Goal: Task Accomplishment & Management: Manage account settings

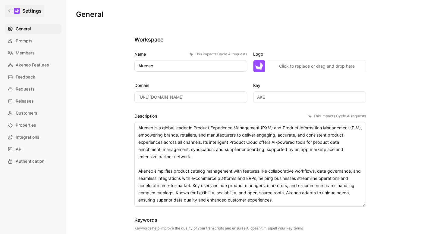
click at [8, 9] on icon at bounding box center [9, 11] width 4 height 4
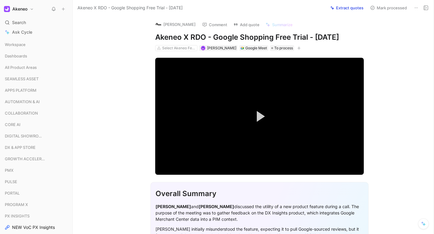
click at [31, 10] on button "Akeneo" at bounding box center [18, 9] width 33 height 8
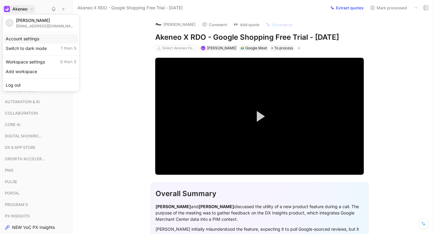
click at [36, 40] on div "Account settings" at bounding box center [41, 39] width 74 height 10
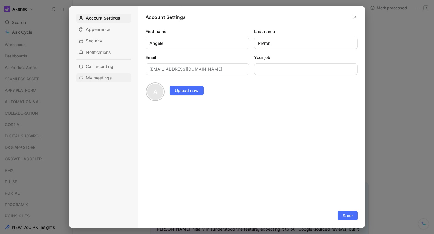
click at [111, 79] on span "My meetings" at bounding box center [99, 78] width 26 height 6
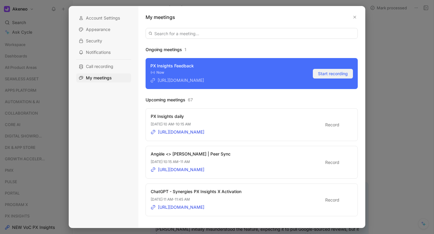
click at [342, 74] on span "Start recording" at bounding box center [333, 73] width 30 height 7
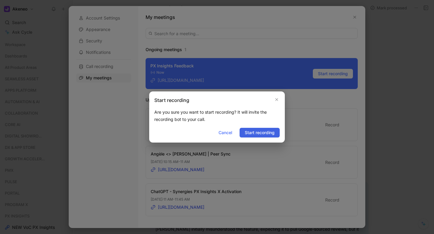
click at [273, 135] on span "Start recording" at bounding box center [260, 132] width 30 height 7
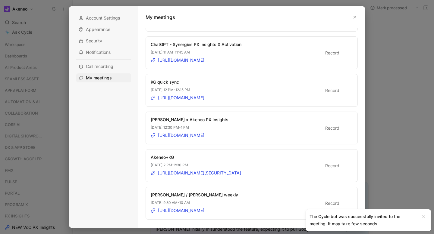
scroll to position [148, 0]
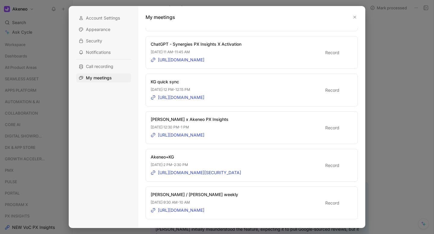
click at [343, 127] on div at bounding box center [344, 128] width 4 height 4
click at [0, 0] on input "Record" at bounding box center [0, 0] width 0 height 0
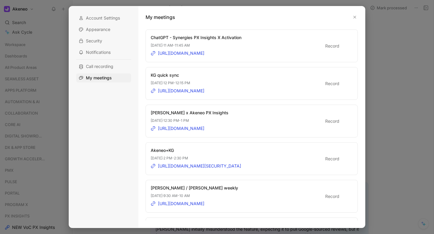
scroll to position [154, 0]
click at [343, 158] on div at bounding box center [346, 158] width 8 height 5
click at [0, 0] on input "Record" at bounding box center [0, 0] width 0 height 0
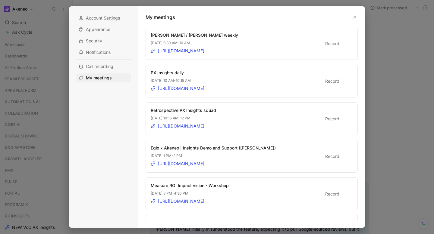
scroll to position [309, 0]
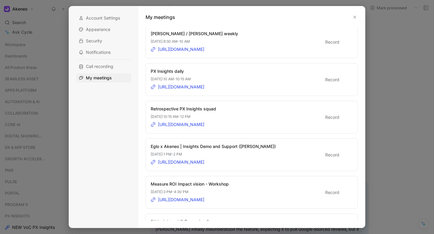
click at [343, 156] on div at bounding box center [346, 154] width 8 height 5
click at [0, 0] on input "Record" at bounding box center [0, 0] width 0 height 0
